Goal: Connect with others: Connect with others

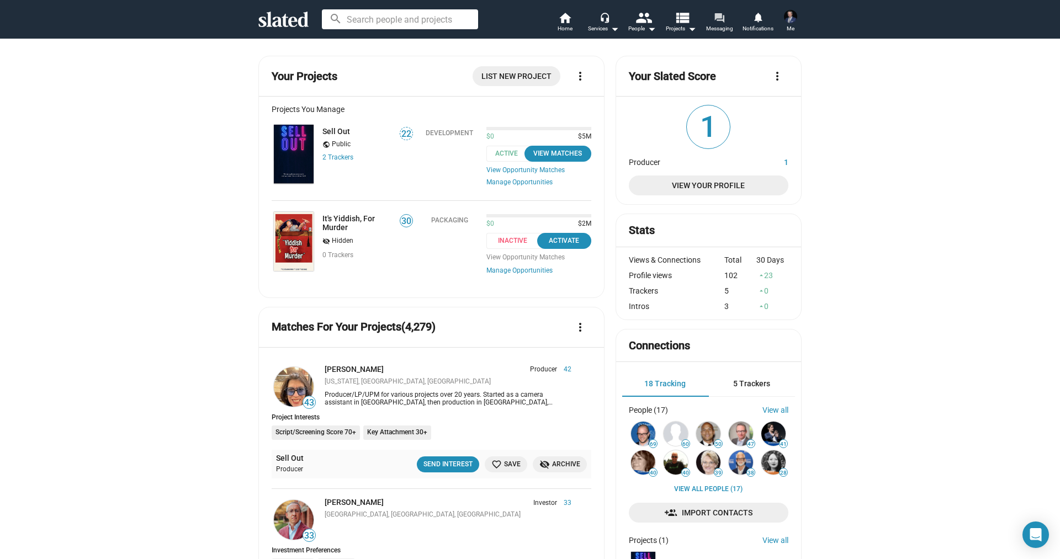
click at [723, 17] on mat-icon "forum" at bounding box center [719, 17] width 10 height 10
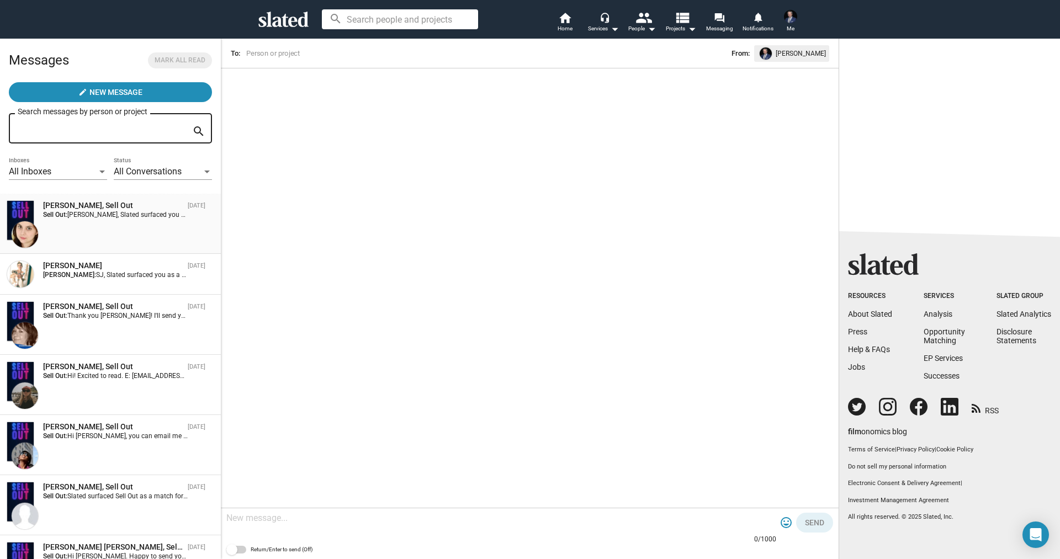
click at [109, 239] on div "[PERSON_NAME], Sell Out [DATE] Sell Out: [PERSON_NAME], Slated surfaced you as …" at bounding box center [111, 223] width 208 height 47
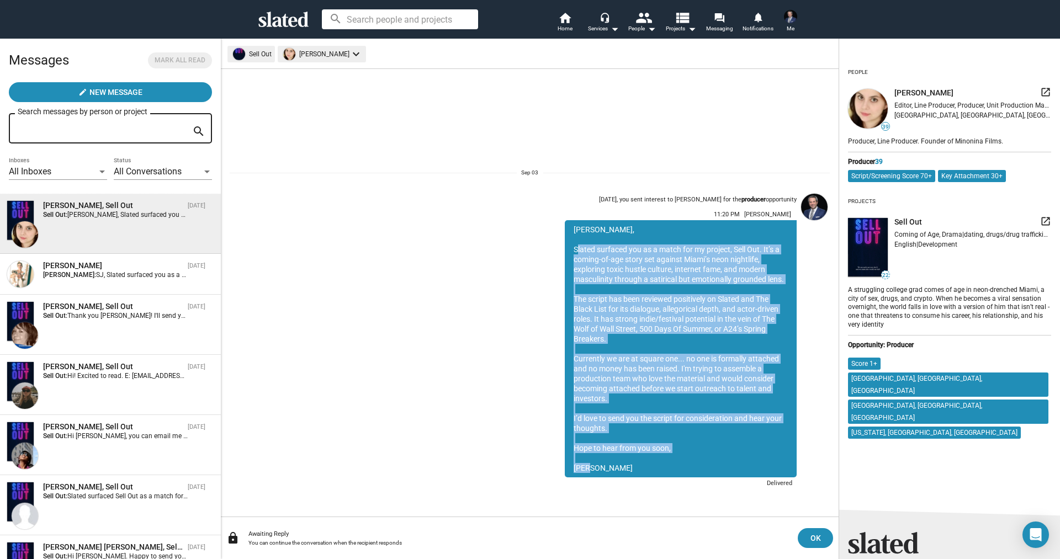
drag, startPoint x: 575, startPoint y: 248, endPoint x: 650, endPoint y: 470, distance: 233.8
click at [650, 470] on div "[PERSON_NAME], Slated surfaced you as a match for my project, Sell Out. It’s a …" at bounding box center [681, 348] width 232 height 257
copy div "Slated surfaced you as a match for my project, Sell Out. It’s a coming-of-age s…"
click at [288, 25] on icon at bounding box center [283, 19] width 50 height 15
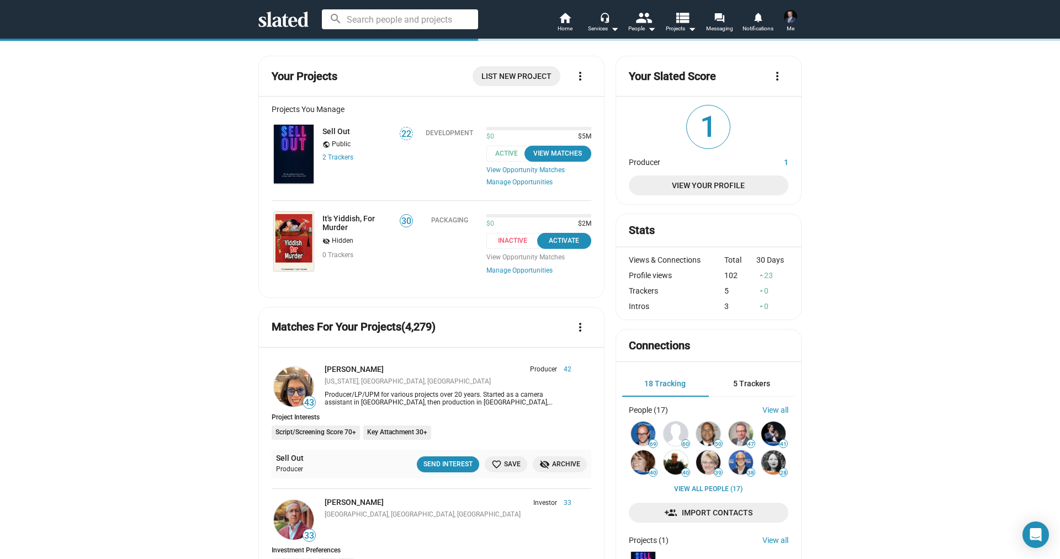
scroll to position [33, 0]
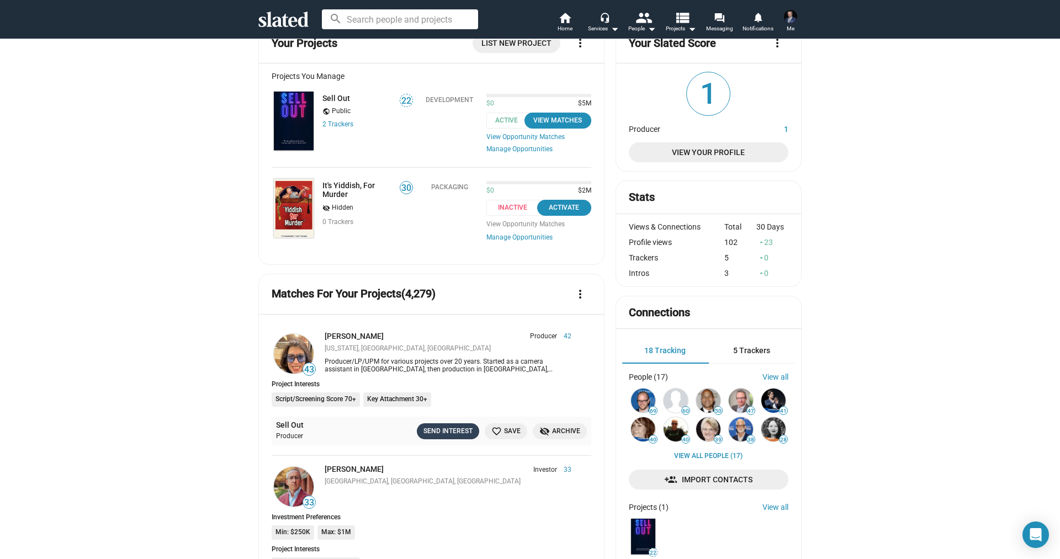
click at [444, 436] on div "Send Interest" at bounding box center [448, 432] width 49 height 12
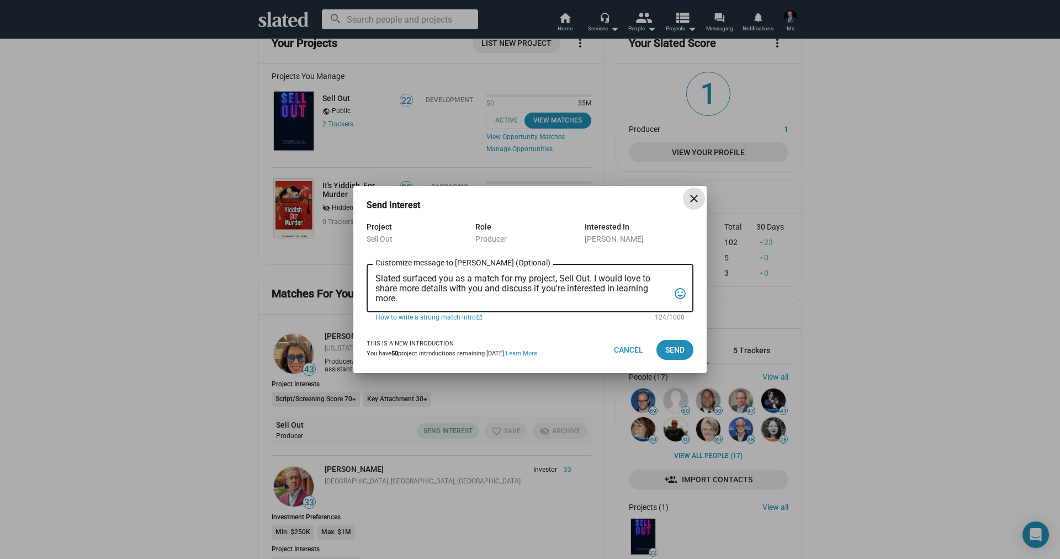
click at [453, 285] on textarea "Slated surfaced you as a match for my project, Sell Out. I would love to share …" at bounding box center [522, 289] width 294 height 30
paste textarea "t’s a coming-of-age story set against Miami’s neon nightlife, exploring toxic h…"
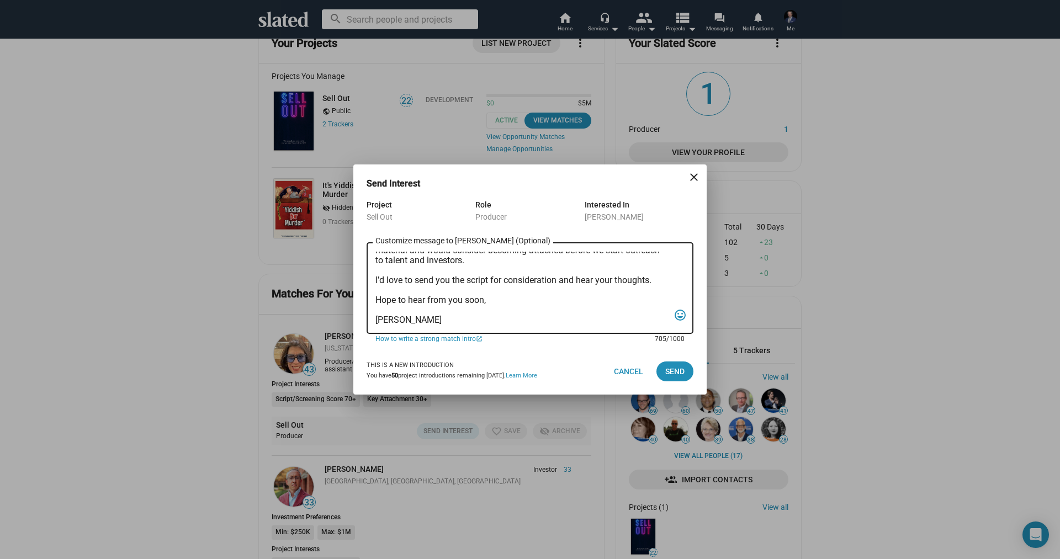
scroll to position [0, 0]
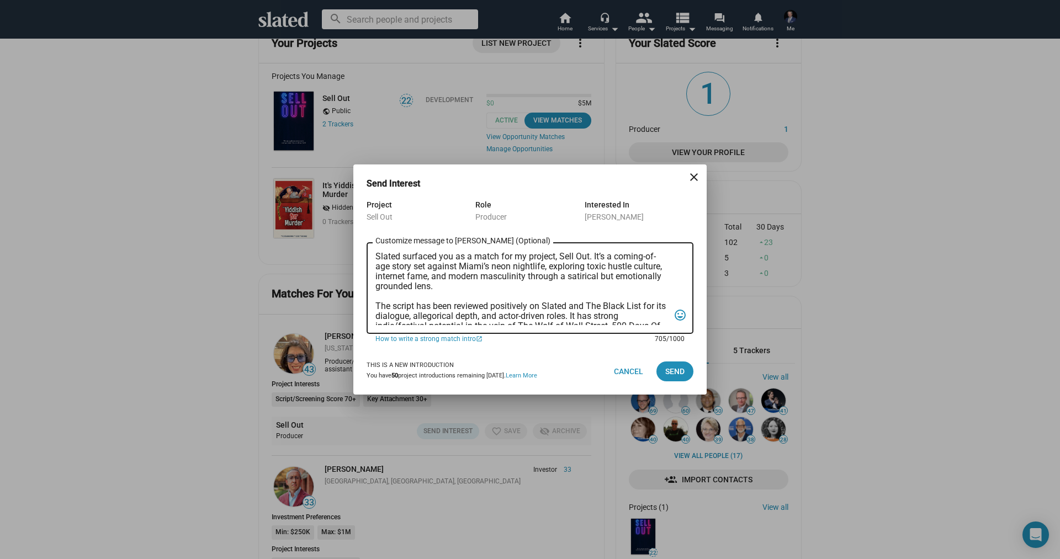
click at [377, 255] on textarea "Slated surfaced you as a match for my project, Sell Out. It’s a coming-of-age s…" at bounding box center [522, 288] width 294 height 73
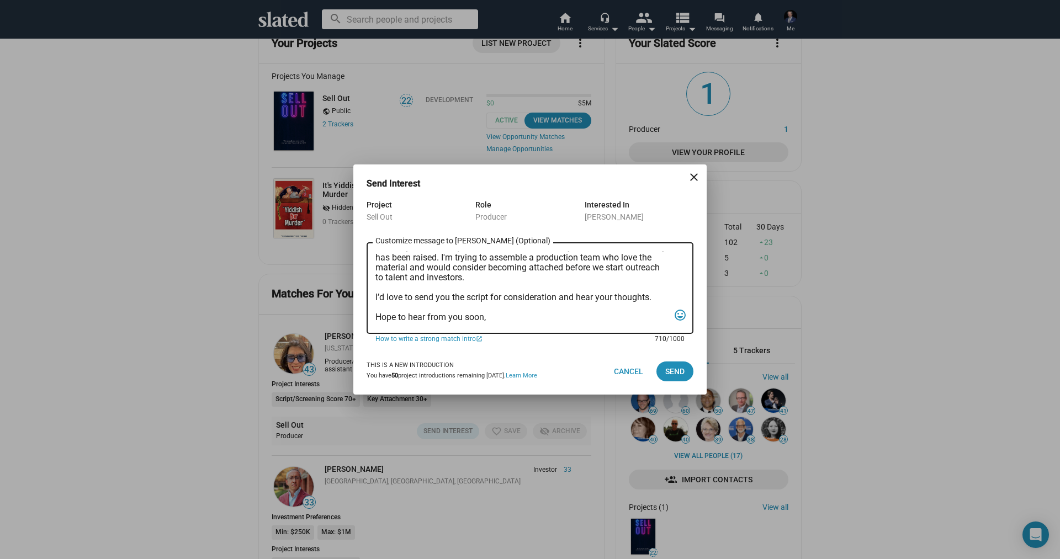
scroll to position [64, 0]
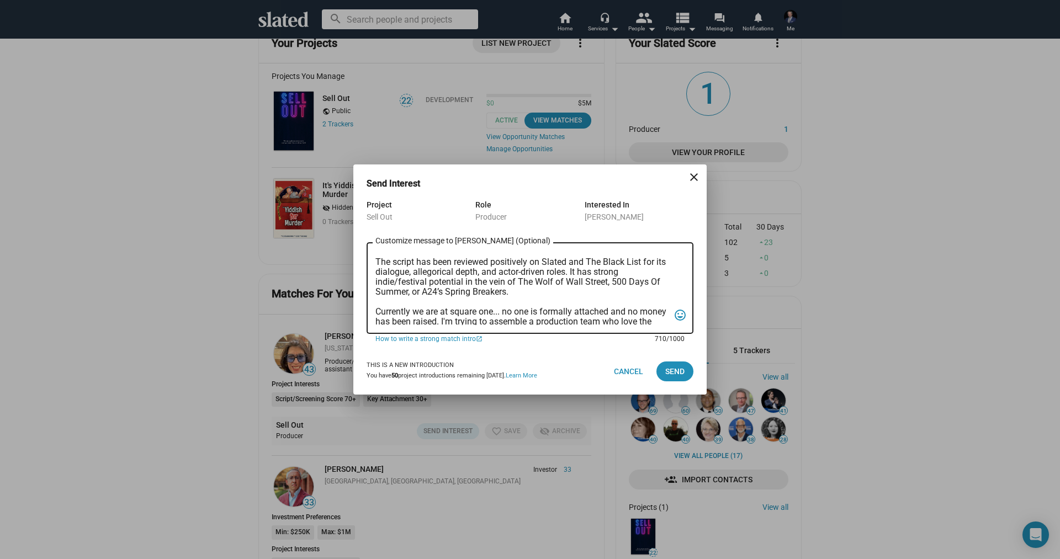
click at [499, 313] on textarea "[PERSON_NAME], Slated surfaced you as a match for my project, Sell Out. It’s a …" at bounding box center [522, 288] width 294 height 73
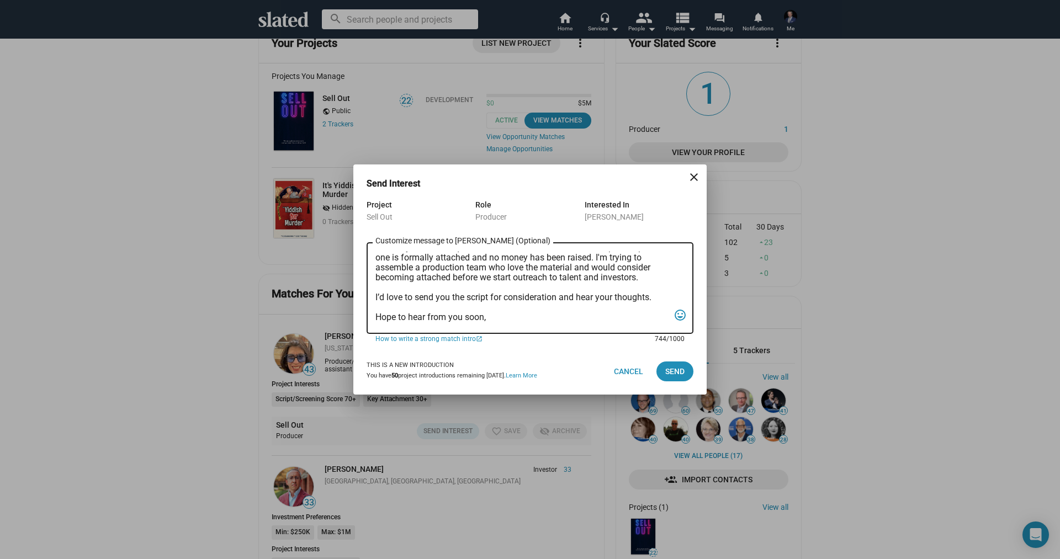
scroll to position [146, 0]
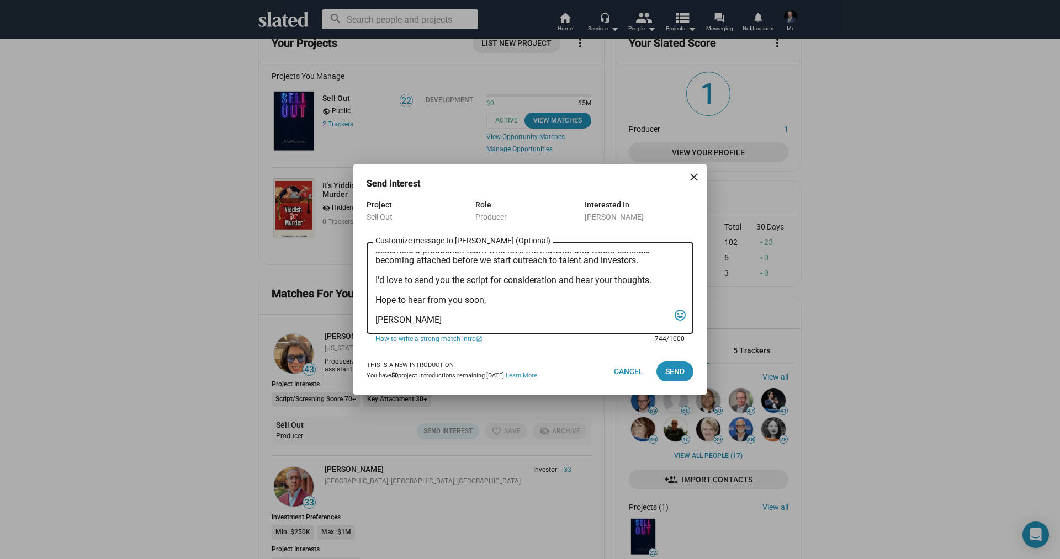
click at [494, 279] on textarea "[PERSON_NAME], Slated surfaced you as a match for my project, Sell Out. It’s a …" at bounding box center [522, 288] width 294 height 73
drag, startPoint x: 432, startPoint y: 292, endPoint x: 525, endPoint y: 293, distance: 93.3
click at [525, 293] on textarea "[PERSON_NAME], Slated surfaced you as a match for my project, Sell Out. It’s a …" at bounding box center [522, 288] width 294 height 73
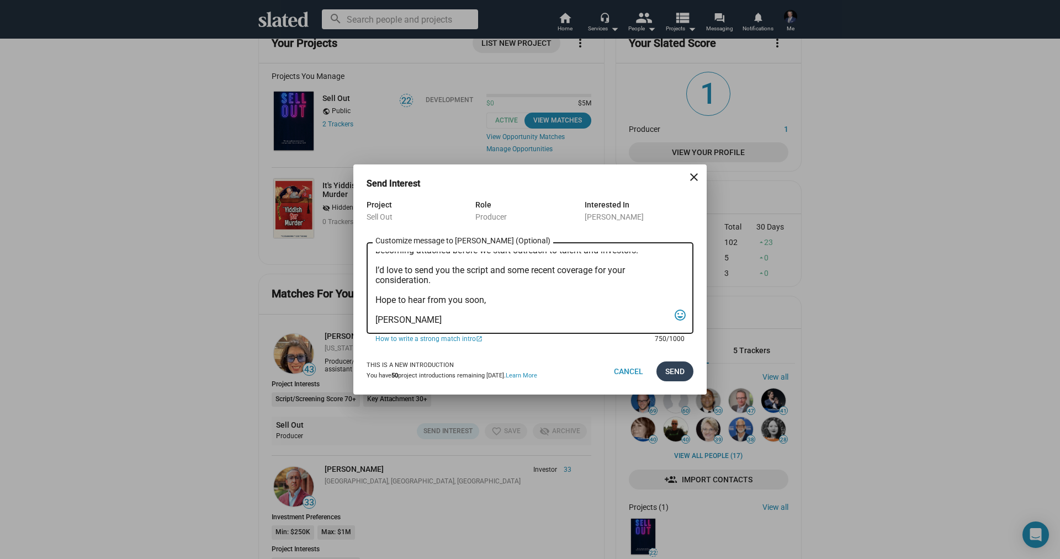
type textarea "[PERSON_NAME], Slated surfaced you as a match for my project, Sell Out. It’s a …"
click at [685, 368] on button "Send" at bounding box center [675, 372] width 37 height 20
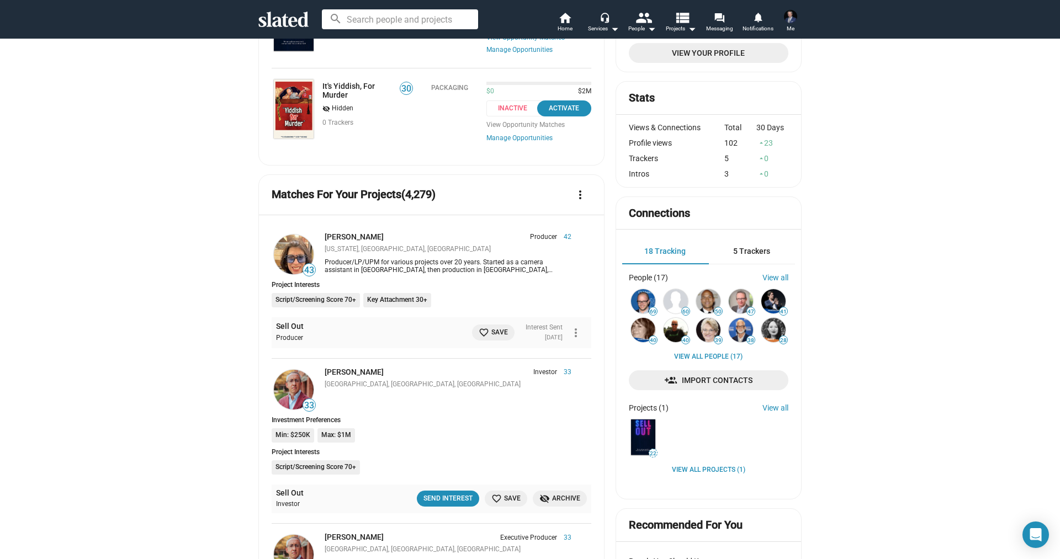
scroll to position [0, 0]
